Goal: Register for event/course

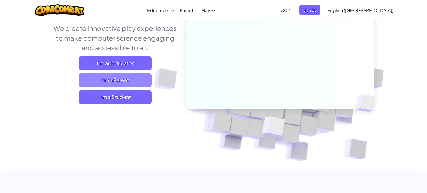
scroll to position [75, 0]
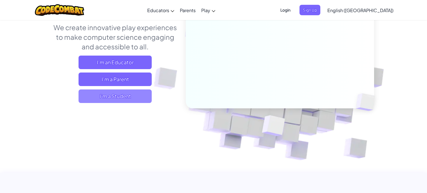
click at [130, 97] on span "I'm a Student" at bounding box center [115, 96] width 73 height 14
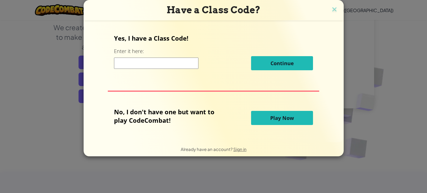
click at [148, 62] on input at bounding box center [156, 62] width 84 height 11
click at [277, 118] on span "Play Now" at bounding box center [282, 117] width 24 height 7
